Goal: Task Accomplishment & Management: Use online tool/utility

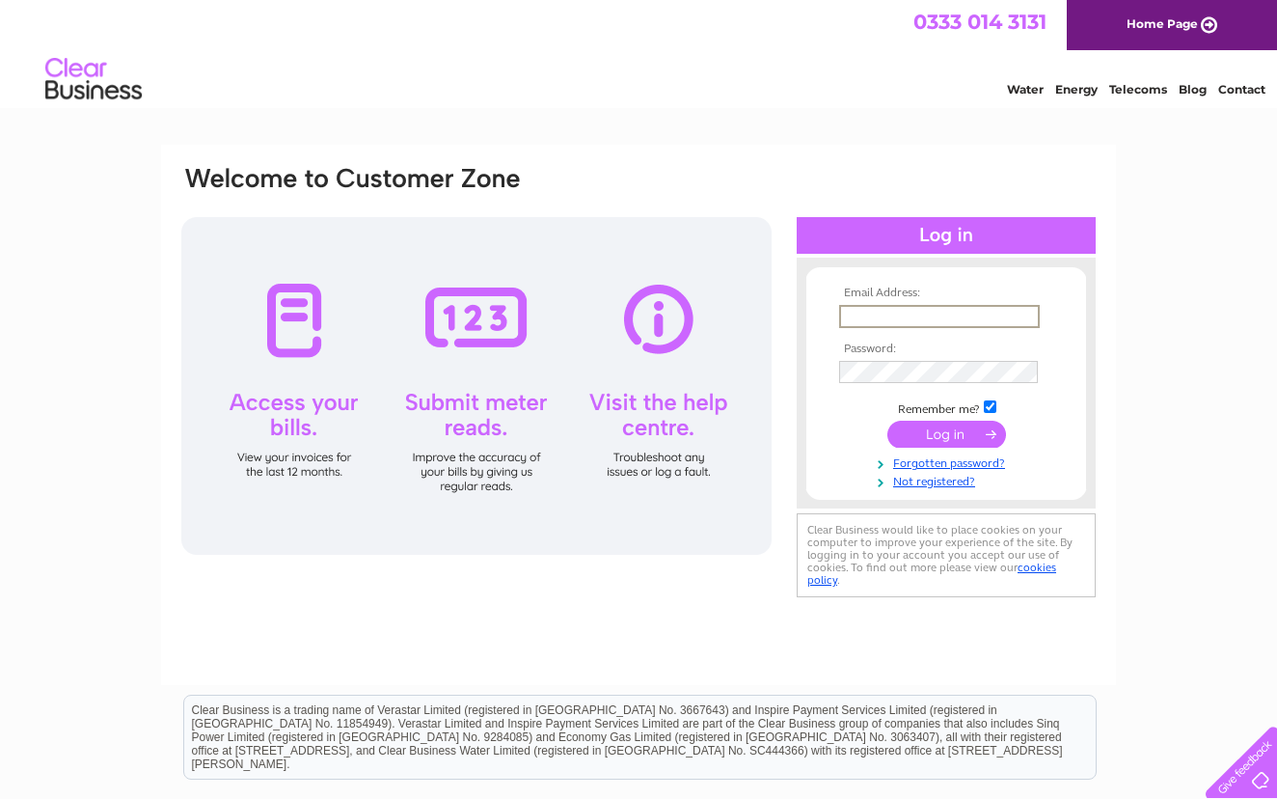
type input "[EMAIL_ADDRESS][DOMAIN_NAME]"
click at [948, 431] on input "submit" at bounding box center [946, 434] width 119 height 27
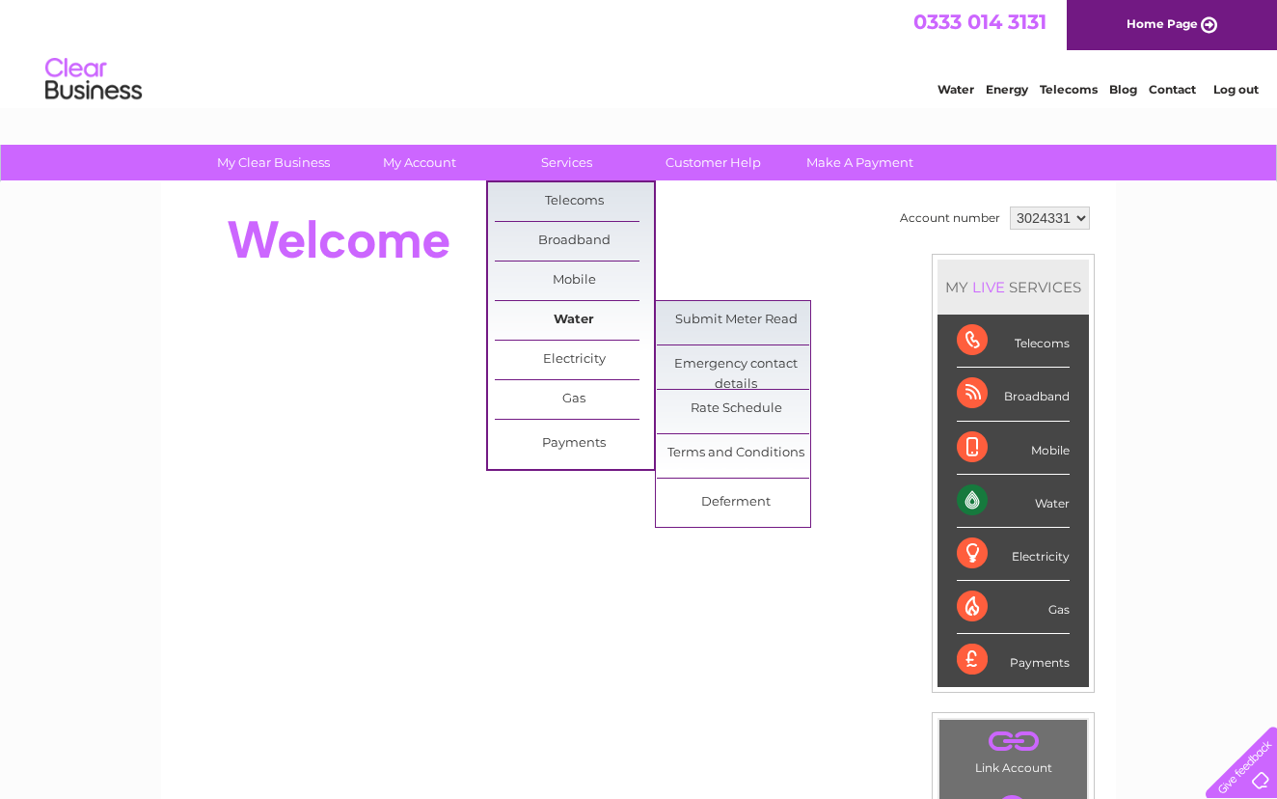
click at [586, 326] on link "Water" at bounding box center [574, 320] width 159 height 39
click at [726, 320] on link "Submit Meter Read" at bounding box center [736, 320] width 159 height 39
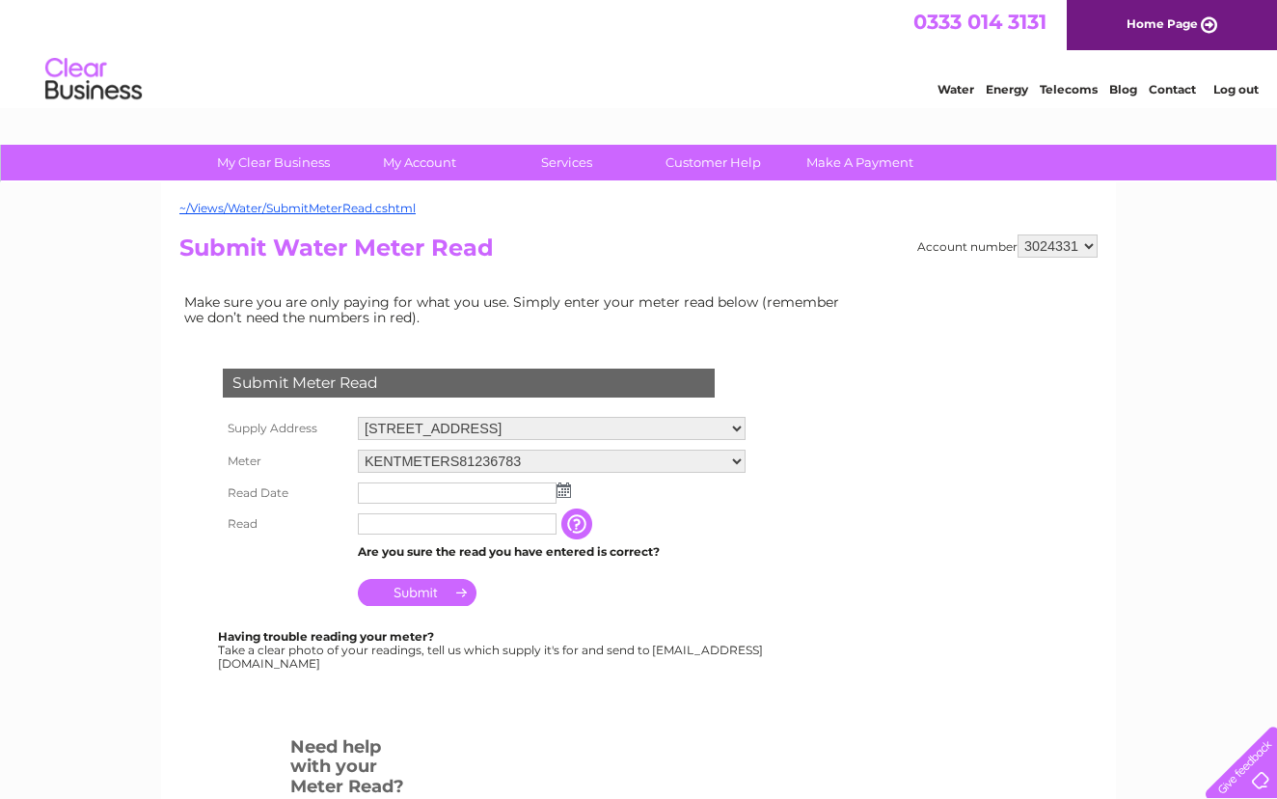
click at [437, 484] on input "text" at bounding box center [457, 492] width 199 height 21
click at [564, 489] on img at bounding box center [564, 489] width 14 height 15
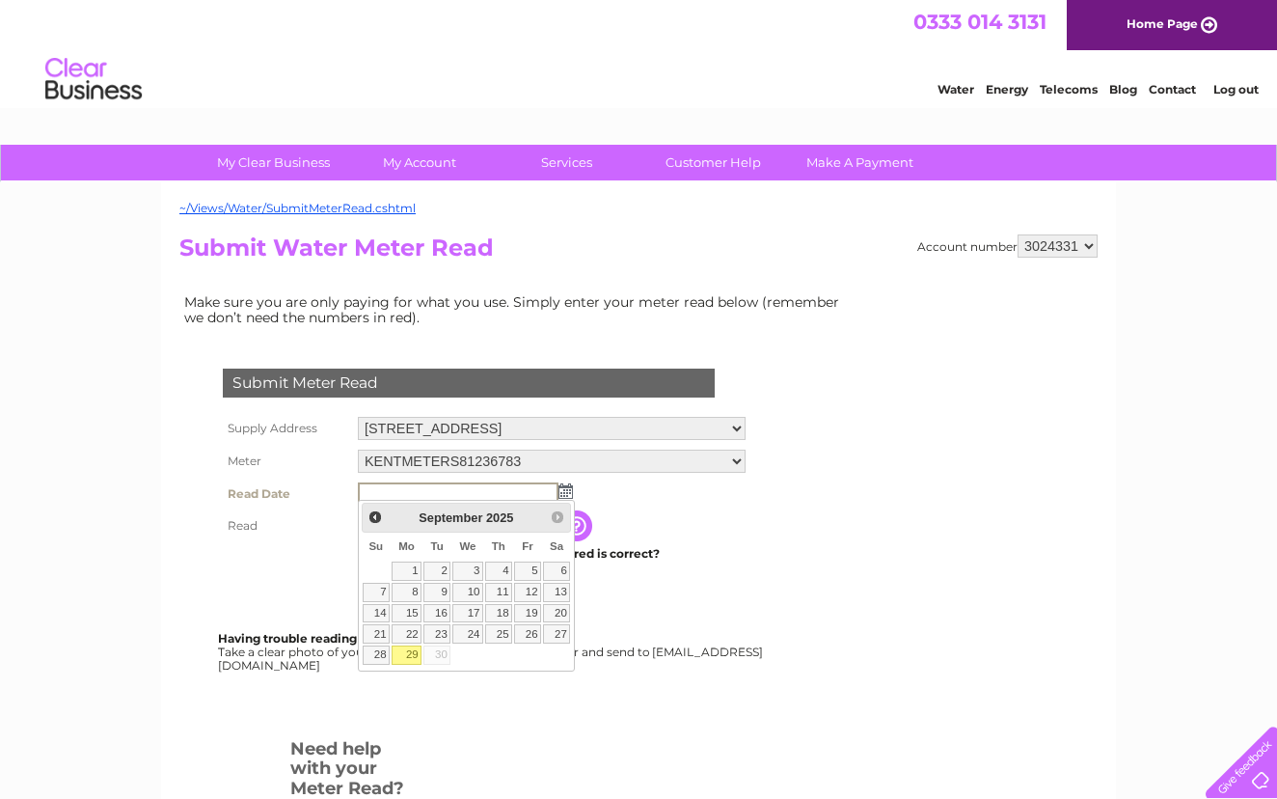
click at [407, 656] on link "29" at bounding box center [407, 654] width 30 height 19
type input "2025/09/29"
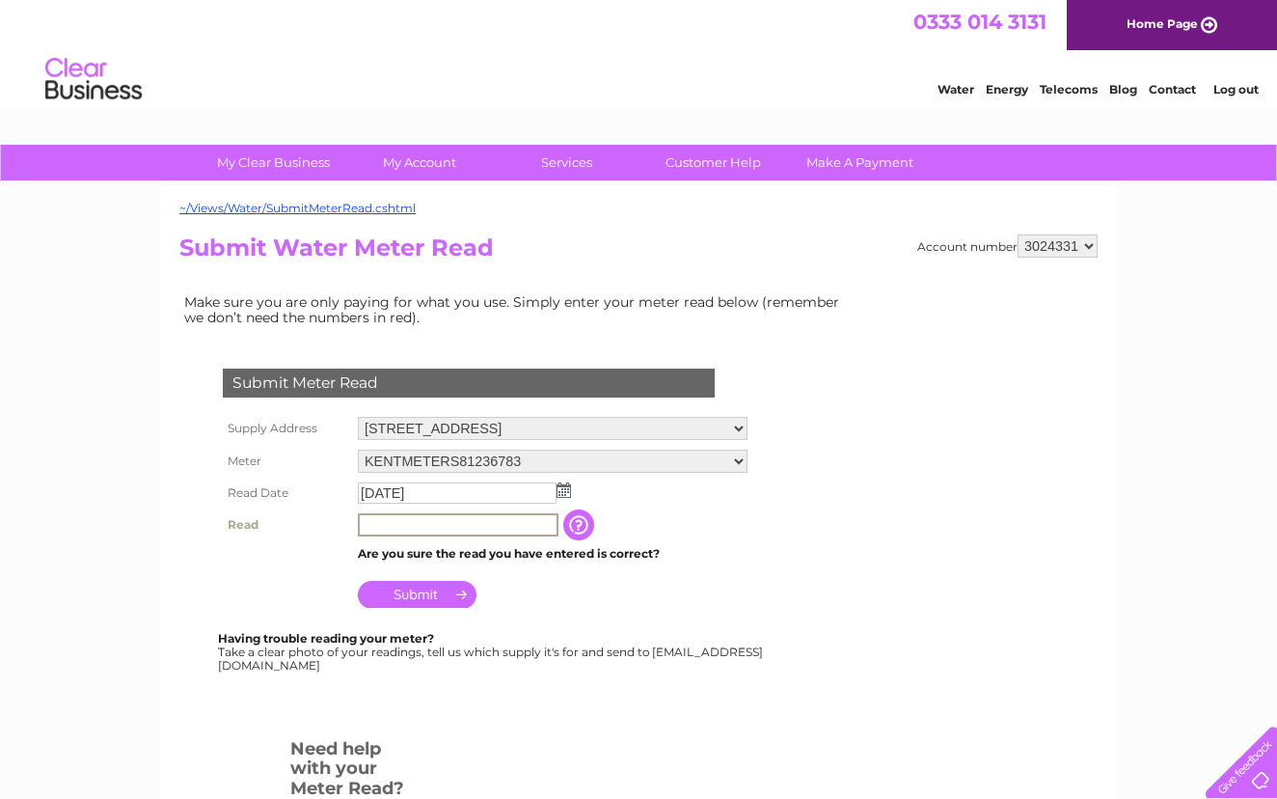
click at [400, 521] on input "text" at bounding box center [458, 524] width 201 height 23
type input "2124"
click at [596, 527] on input "button" at bounding box center [578, 523] width 35 height 31
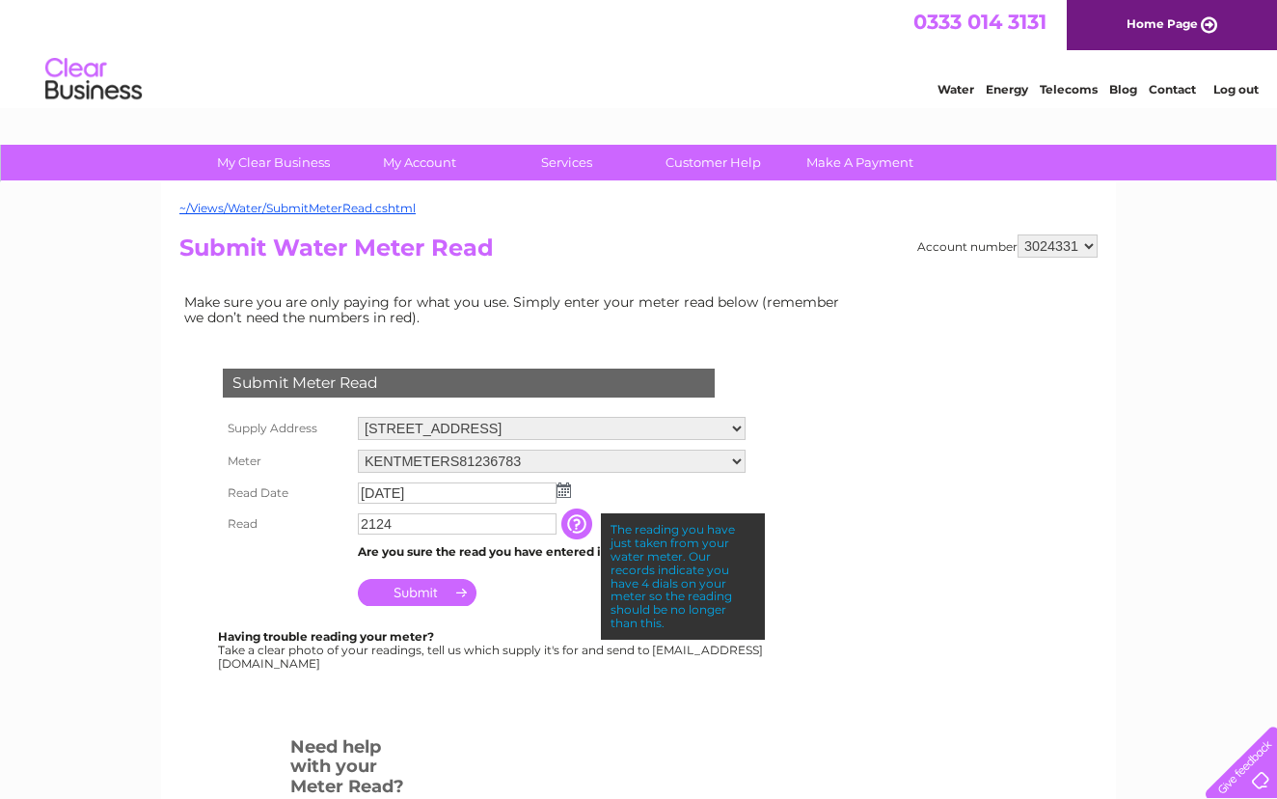
click at [436, 585] on input "Submit" at bounding box center [417, 592] width 119 height 27
